Goal: Task Accomplishment & Management: Use online tool/utility

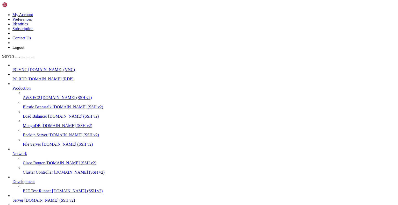
scroll to position [59, 0]
click at [36, 198] on span "[DOMAIN_NAME] (SSH v2)" at bounding box center [49, 200] width 51 height 4
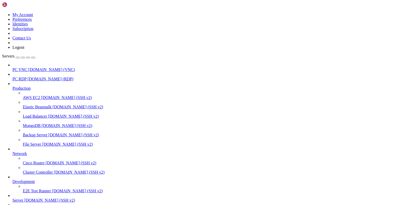
scroll to position [294, 0]
drag, startPoint x: 146, startPoint y: 368, endPoint x: -31, endPoint y: 326, distance: 182.6
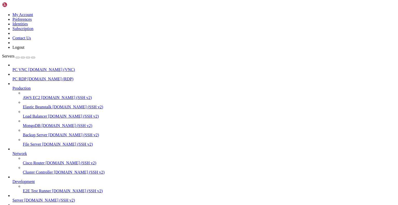
click at [24, 198] on span "[DOMAIN_NAME] (SSH v2)" at bounding box center [49, 200] width 51 height 4
click at [17, 198] on span "Server" at bounding box center [17, 200] width 11 height 4
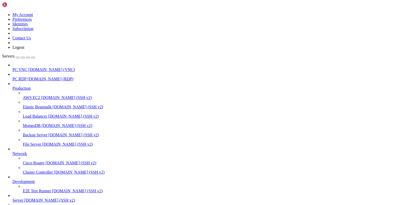
click at [17, 198] on span "Server" at bounding box center [17, 200] width 11 height 4
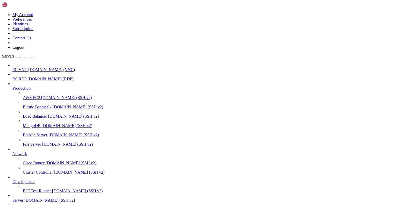
click at [30, 198] on span "[DOMAIN_NAME] (SSH v2)" at bounding box center [49, 200] width 51 height 4
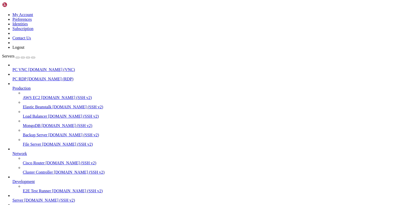
drag, startPoint x: 24, startPoint y: 471, endPoint x: 4, endPoint y: 388, distance: 85.5
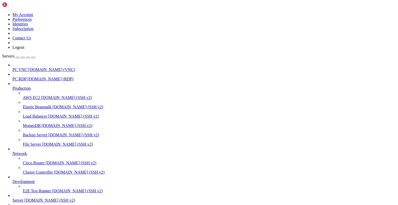
scroll to position [17544, 0]
click at [50, 67] on span "[DOMAIN_NAME] (VNC)" at bounding box center [51, 69] width 47 height 4
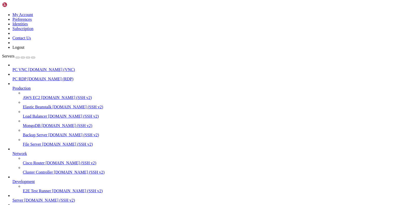
click at [50, 67] on span "[DOMAIN_NAME] (VNC)" at bounding box center [51, 69] width 47 height 4
